Goal: Task Accomplishment & Management: Use online tool/utility

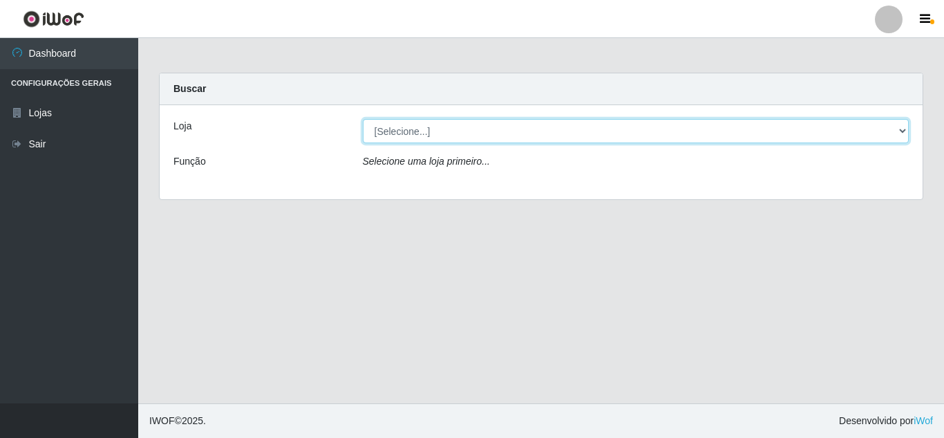
click at [426, 132] on select "[Selecione...] Leite Clan - [GEOGRAPHIC_DATA]" at bounding box center [636, 131] width 547 height 24
select select "498"
click at [363, 119] on select "[Selecione...] Leite Clan - [GEOGRAPHIC_DATA]" at bounding box center [636, 131] width 547 height 24
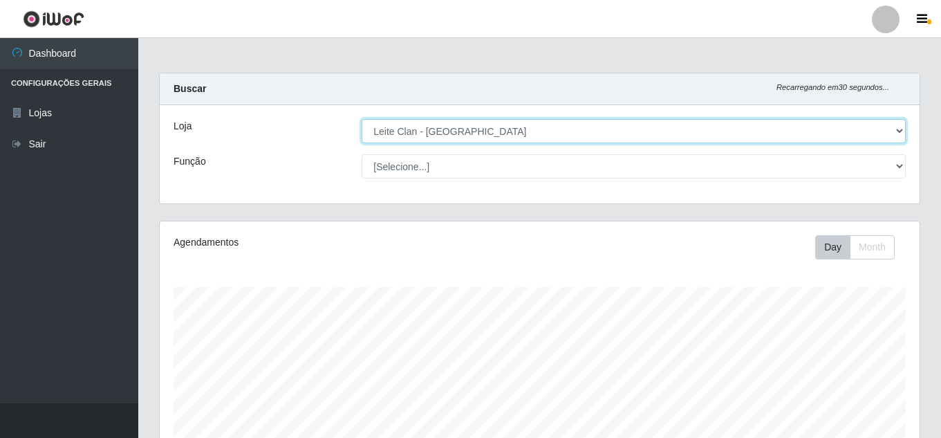
scroll to position [287, 760]
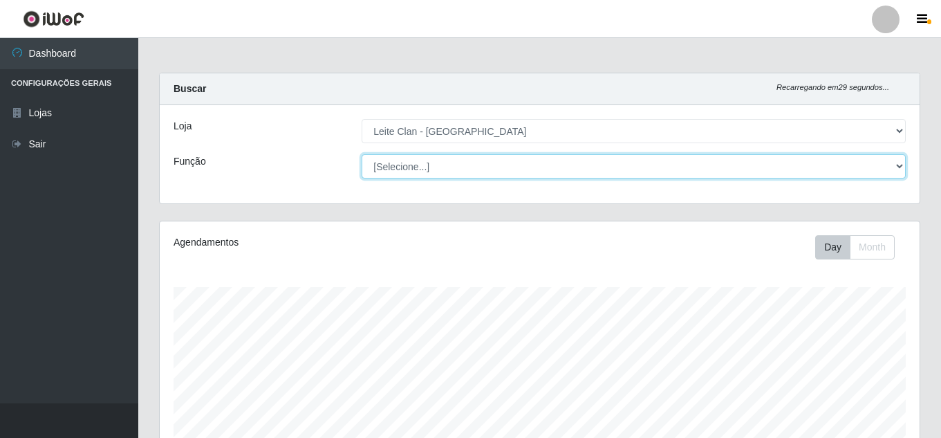
click at [415, 167] on select "[Selecione...] Auxiliar de Depósito Carregador e Descarregador de Caminhão ++" at bounding box center [633, 166] width 544 height 24
select select "106"
click at [361, 154] on select "[Selecione...] Auxiliar de Depósito Carregador e Descarregador de Caminhão ++" at bounding box center [633, 166] width 544 height 24
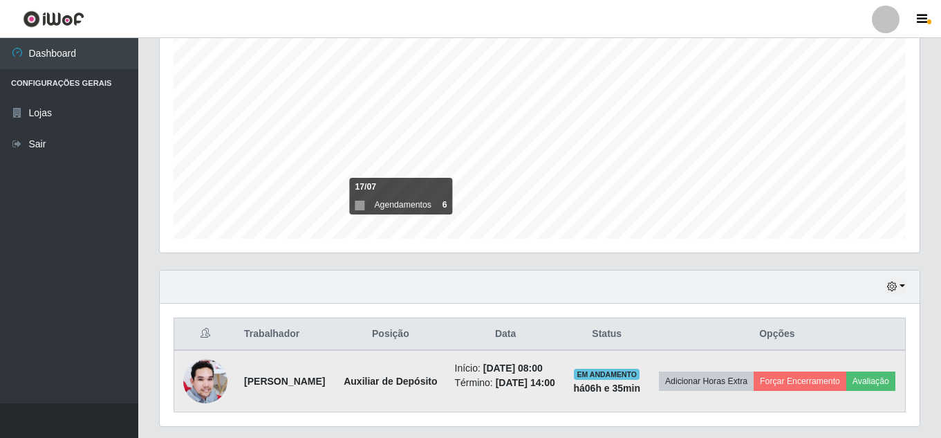
scroll to position [306, 0]
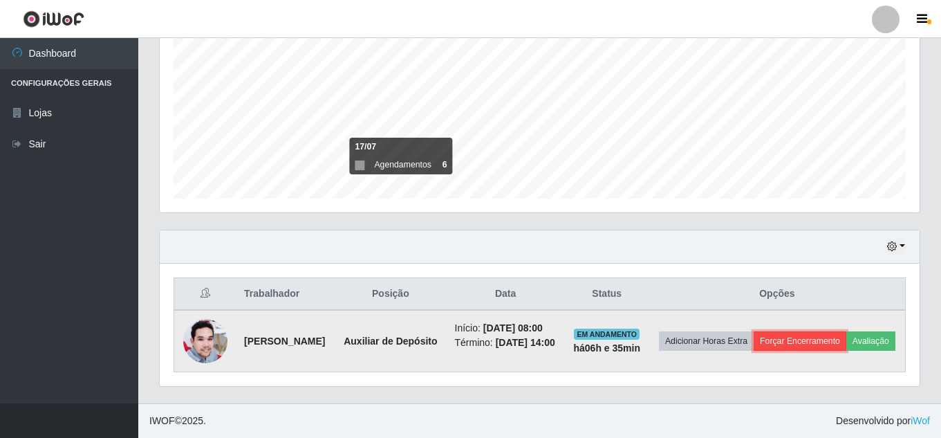
click at [832, 331] on button "Forçar Encerramento" at bounding box center [799, 340] width 93 height 19
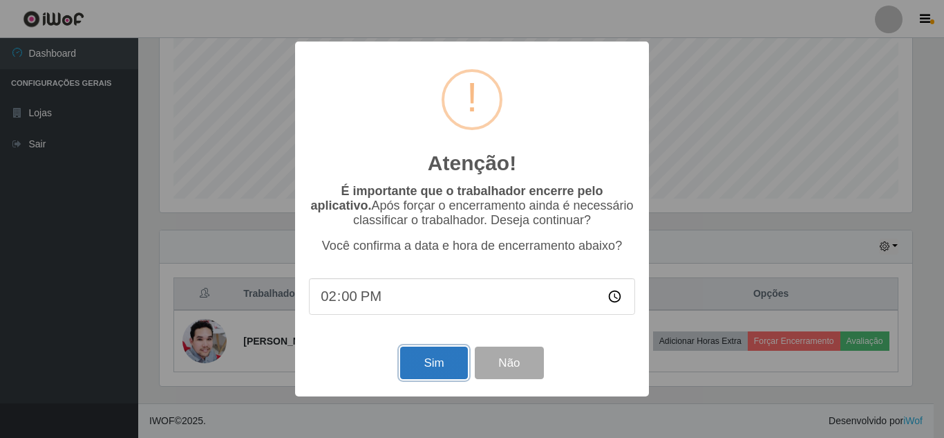
click at [424, 365] on button "Sim" at bounding box center [433, 362] width 67 height 32
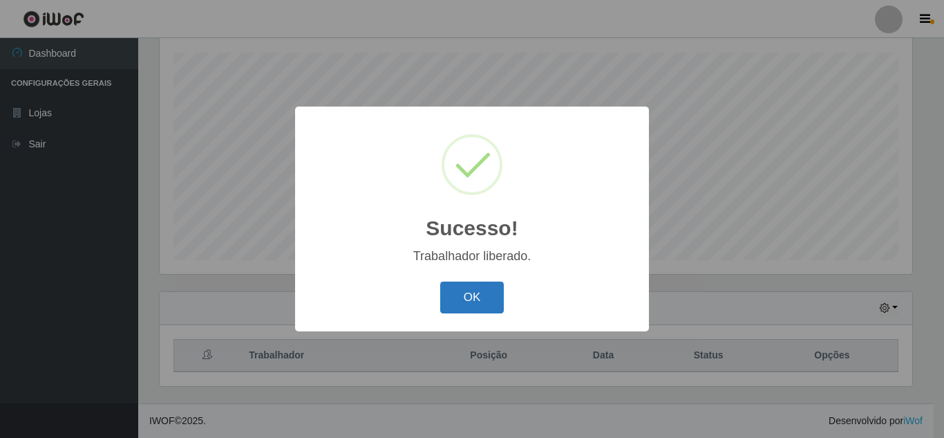
click at [467, 292] on button "OK" at bounding box center [472, 297] width 64 height 32
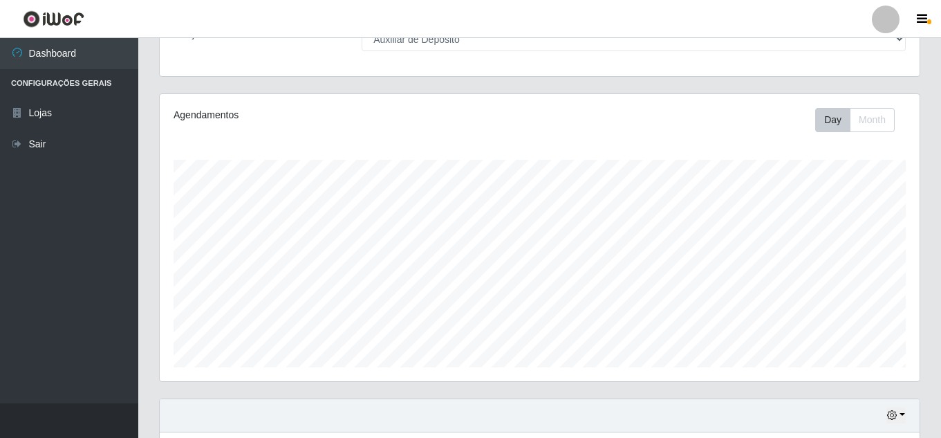
scroll to position [0, 0]
